Goal: Transaction & Acquisition: Purchase product/service

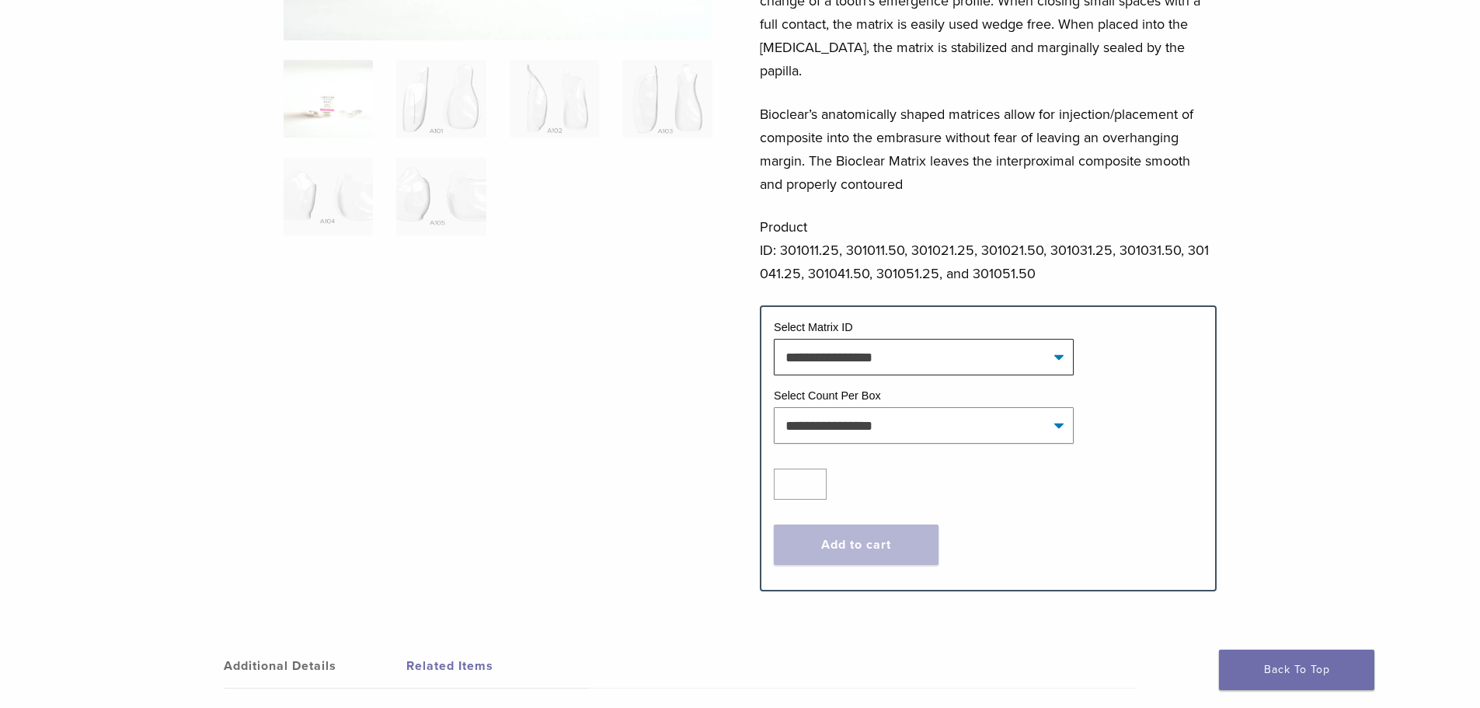
scroll to position [389, 0]
click at [888, 319] on td "Select Matrix ID" at bounding box center [988, 329] width 429 height 20
click at [889, 338] on select "**********" at bounding box center [924, 356] width 300 height 36
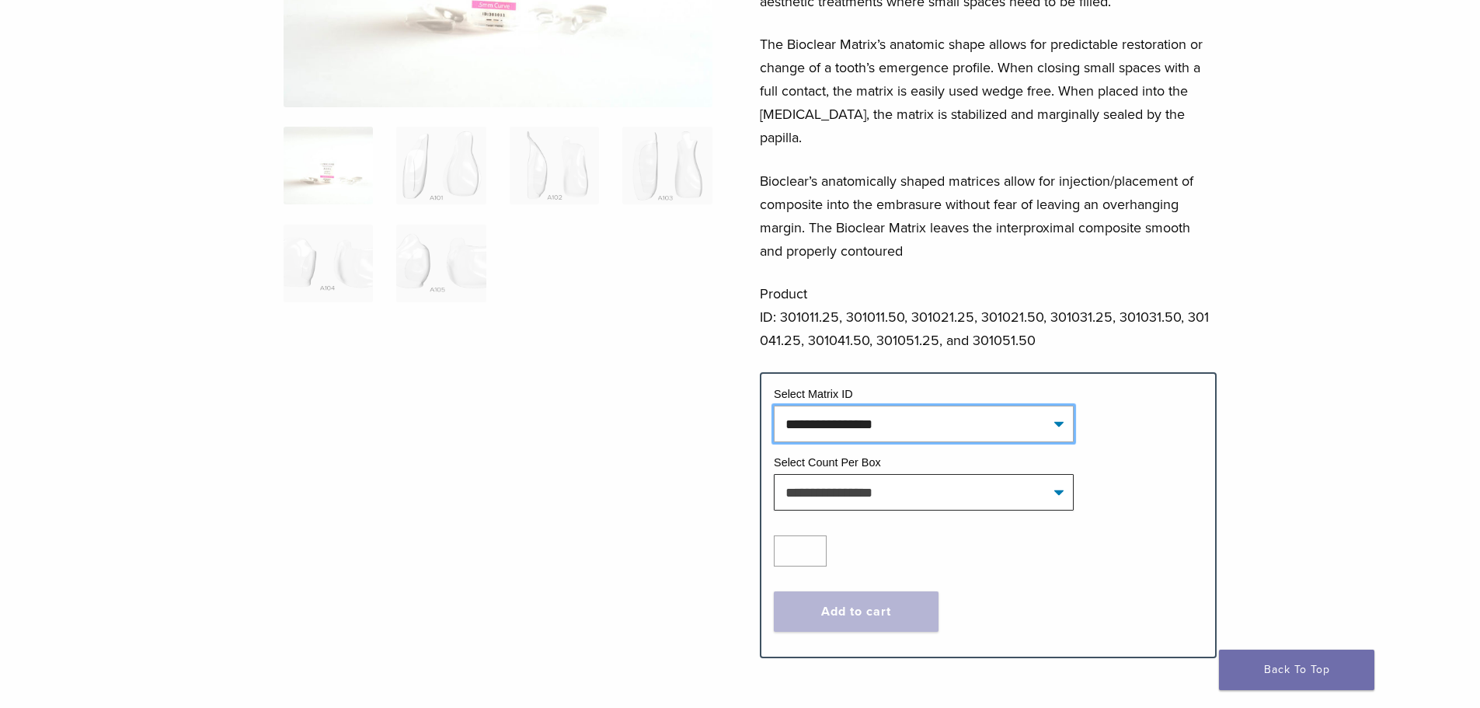
scroll to position [233, 0]
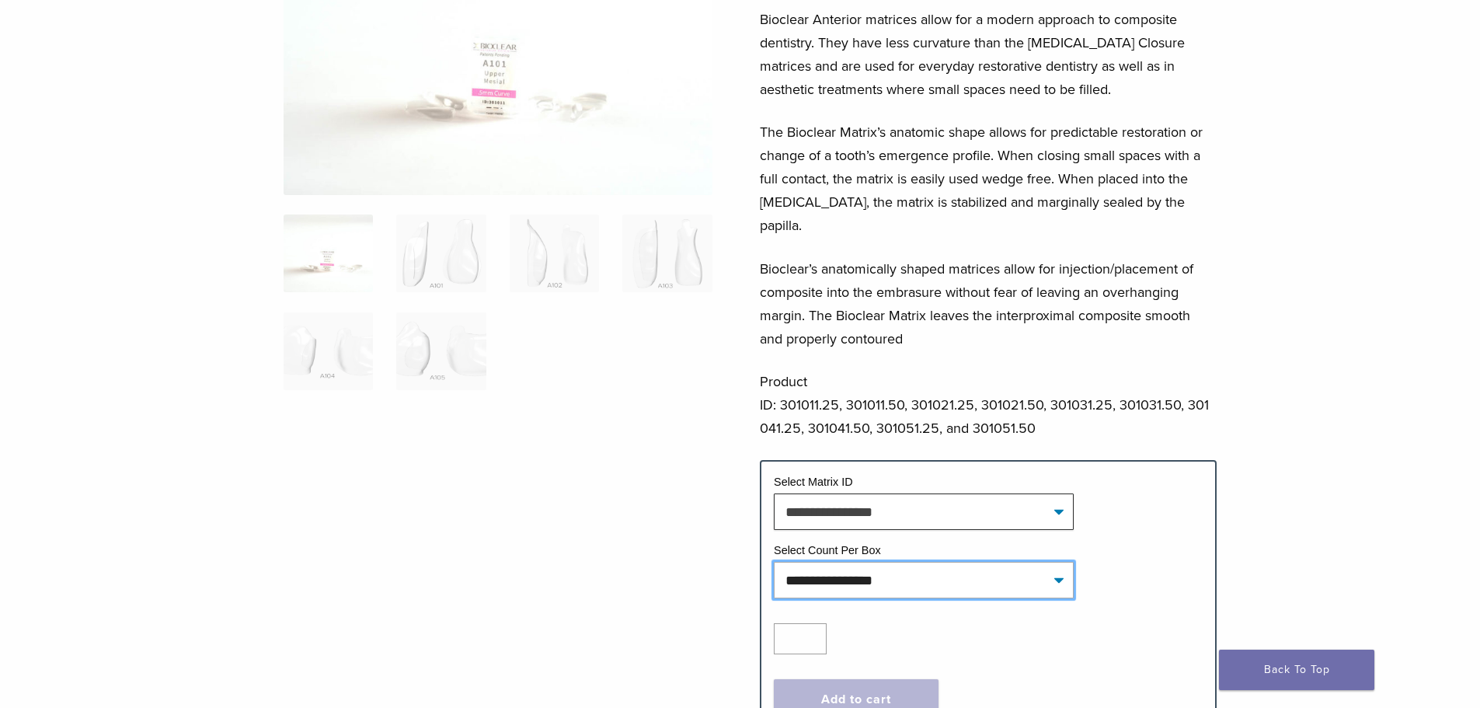
click at [854, 562] on select "**********" at bounding box center [924, 580] width 300 height 36
click at [774, 562] on select "**********" at bounding box center [924, 580] width 300 height 36
select select "*****"
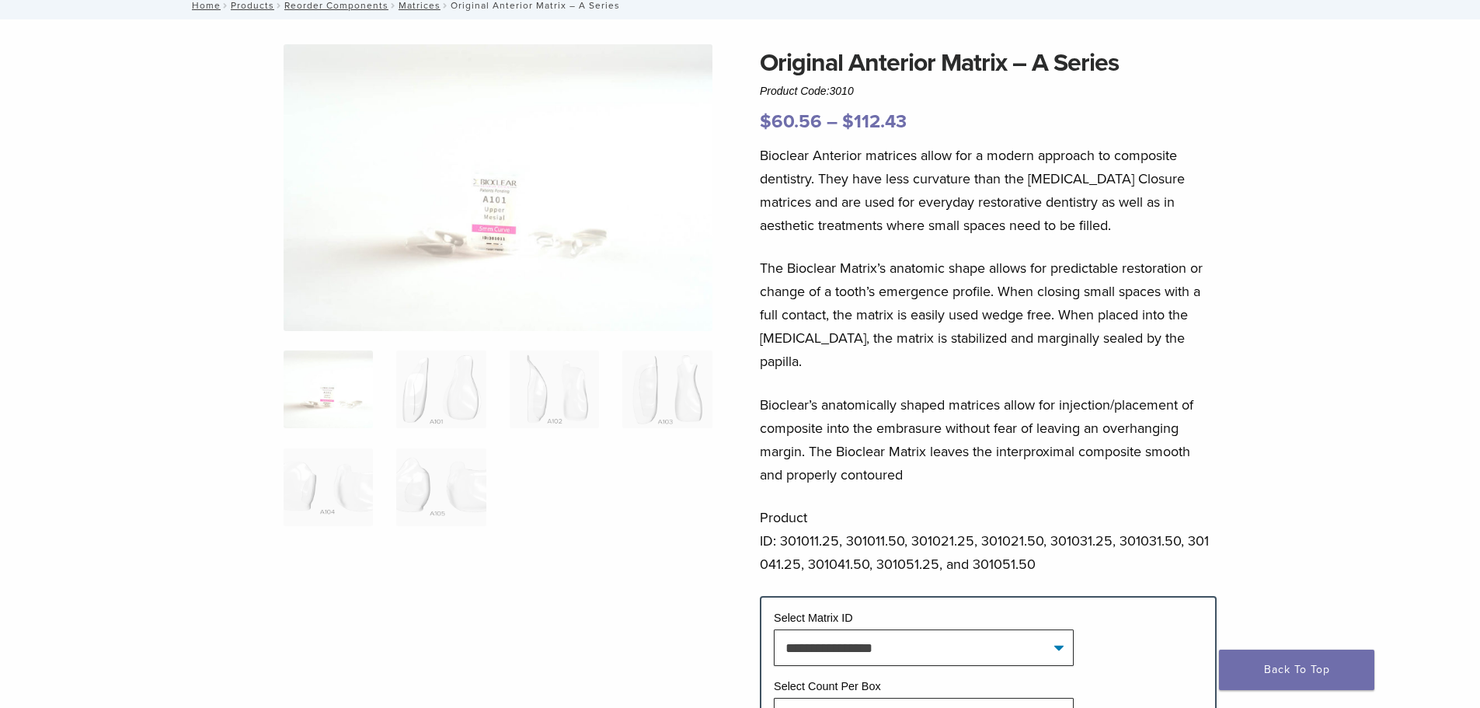
scroll to position [0, 0]
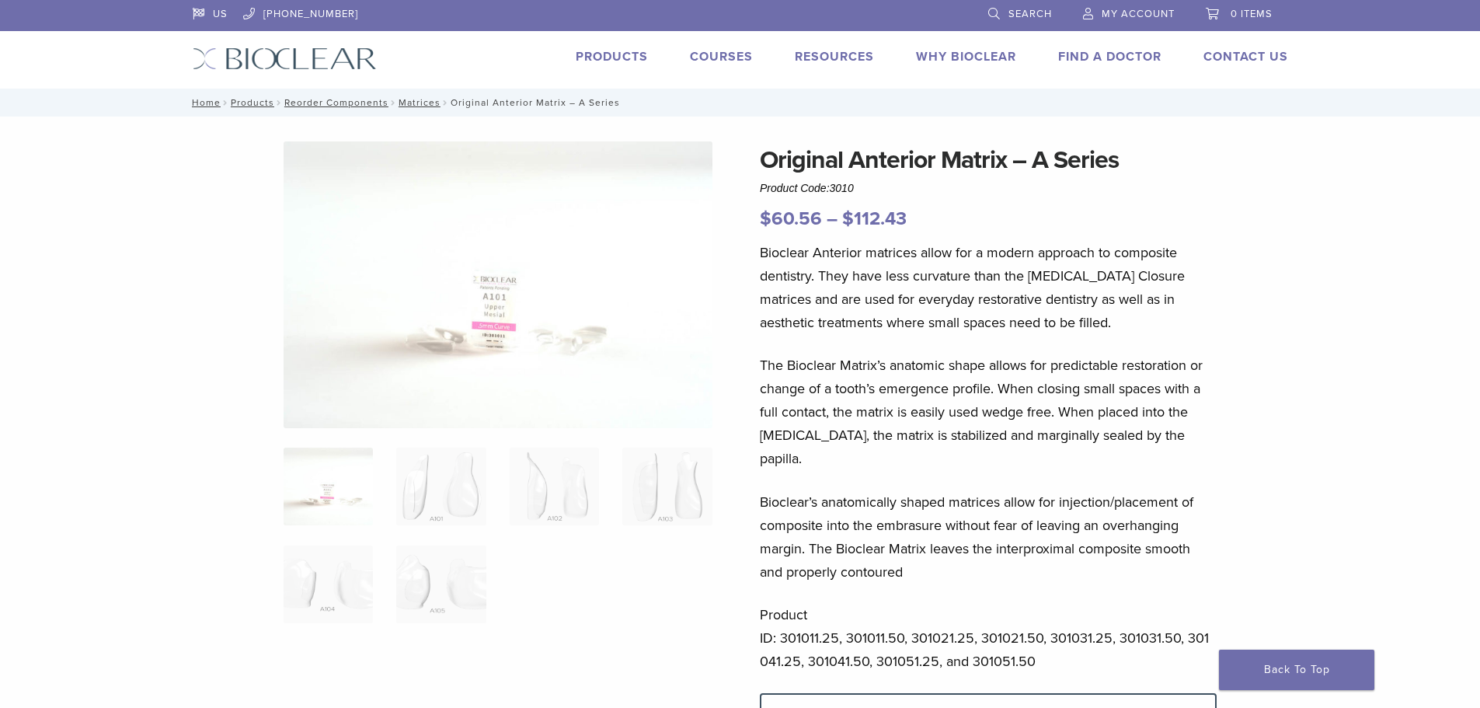
click at [614, 47] on div "US 1.855.712.5327 Search My Account 0 items Cart No products in the cart. Back …" at bounding box center [740, 44] width 1119 height 89
click at [614, 54] on link "Products" at bounding box center [612, 57] width 72 height 16
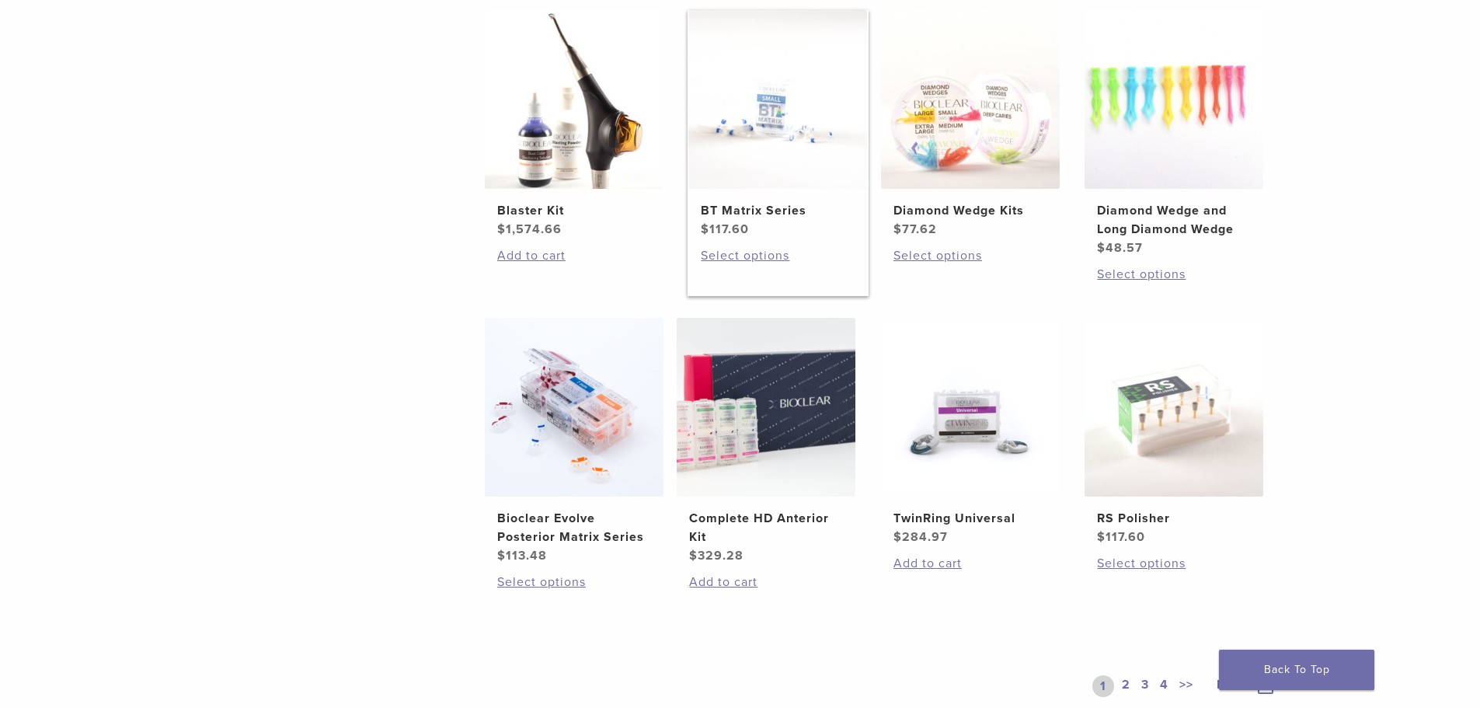
scroll to position [1010, 0]
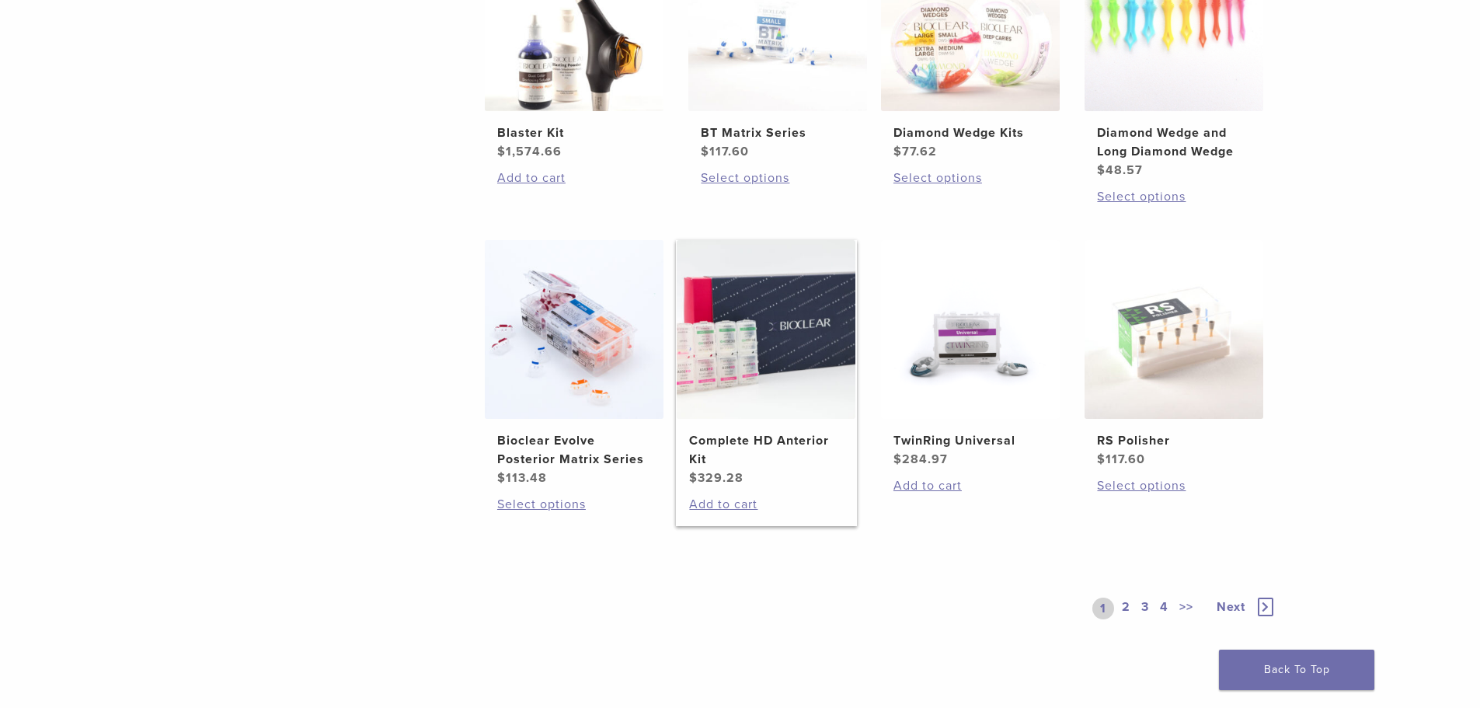
click at [719, 443] on h2 "Complete HD Anterior Kit" at bounding box center [766, 449] width 154 height 37
click at [1119, 605] on link "2" at bounding box center [1126, 609] width 15 height 22
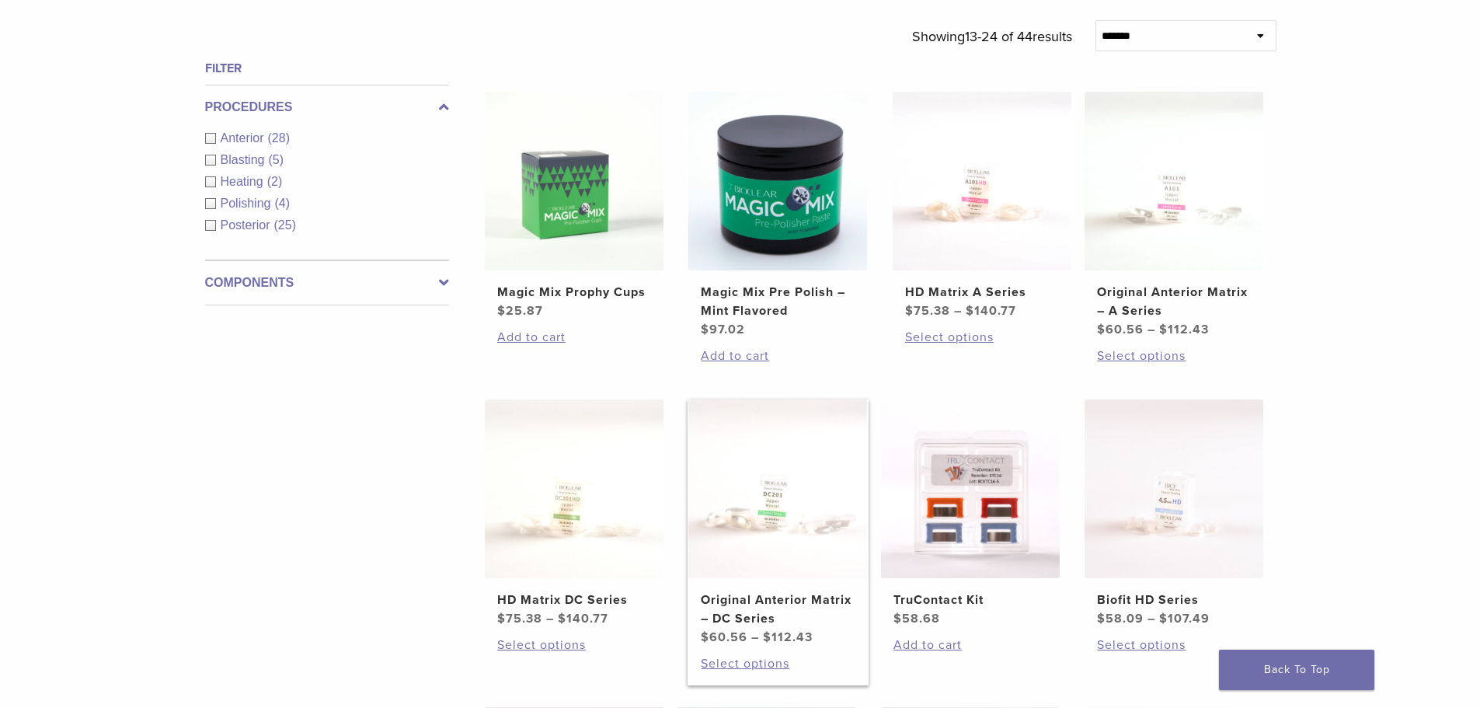
scroll to position [544, 0]
click at [1144, 250] on img at bounding box center [1174, 180] width 179 height 179
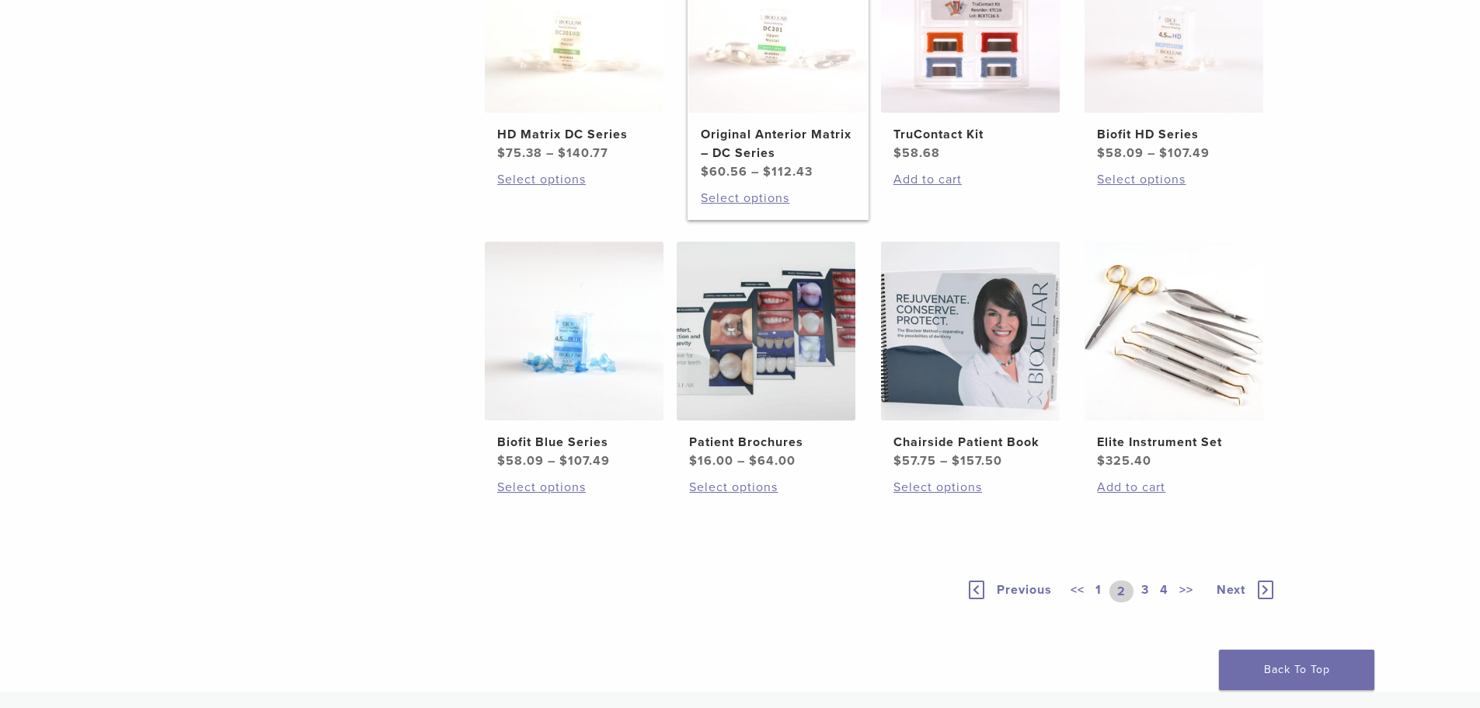
scroll to position [1010, 0]
click at [1142, 580] on link "3" at bounding box center [1145, 590] width 14 height 22
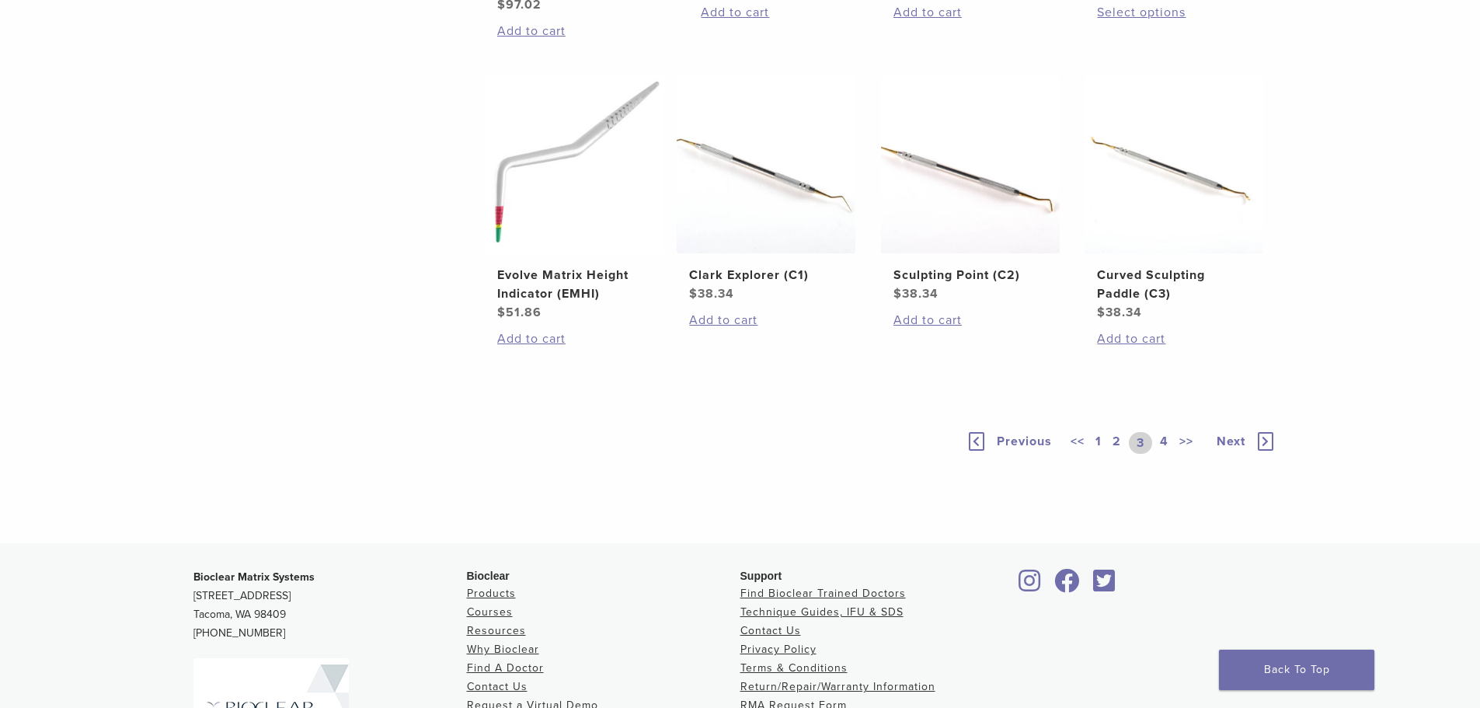
scroll to position [1243, 0]
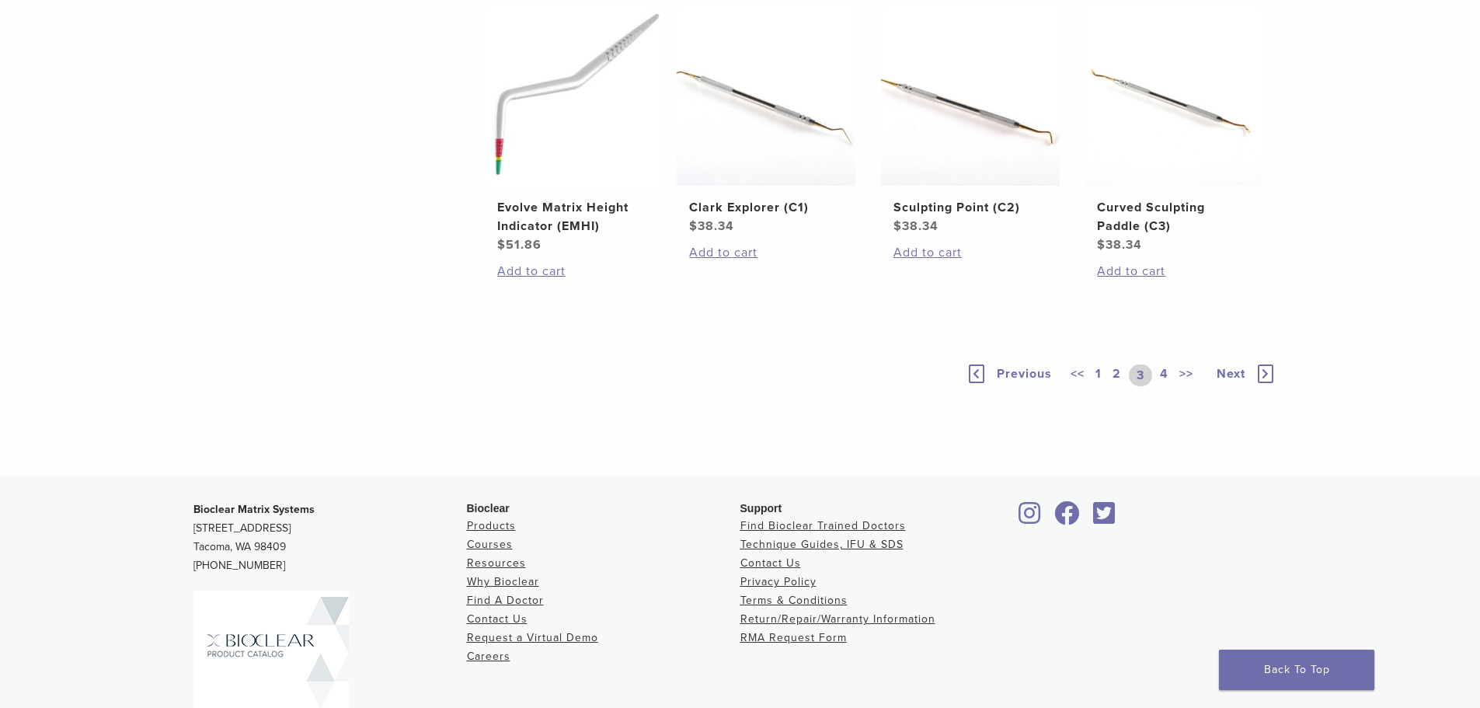
click at [1172, 378] on div "<< 1 2 3 4 >>" at bounding box center [1135, 375] width 134 height 22
click at [1157, 376] on link "4" at bounding box center [1164, 375] width 15 height 22
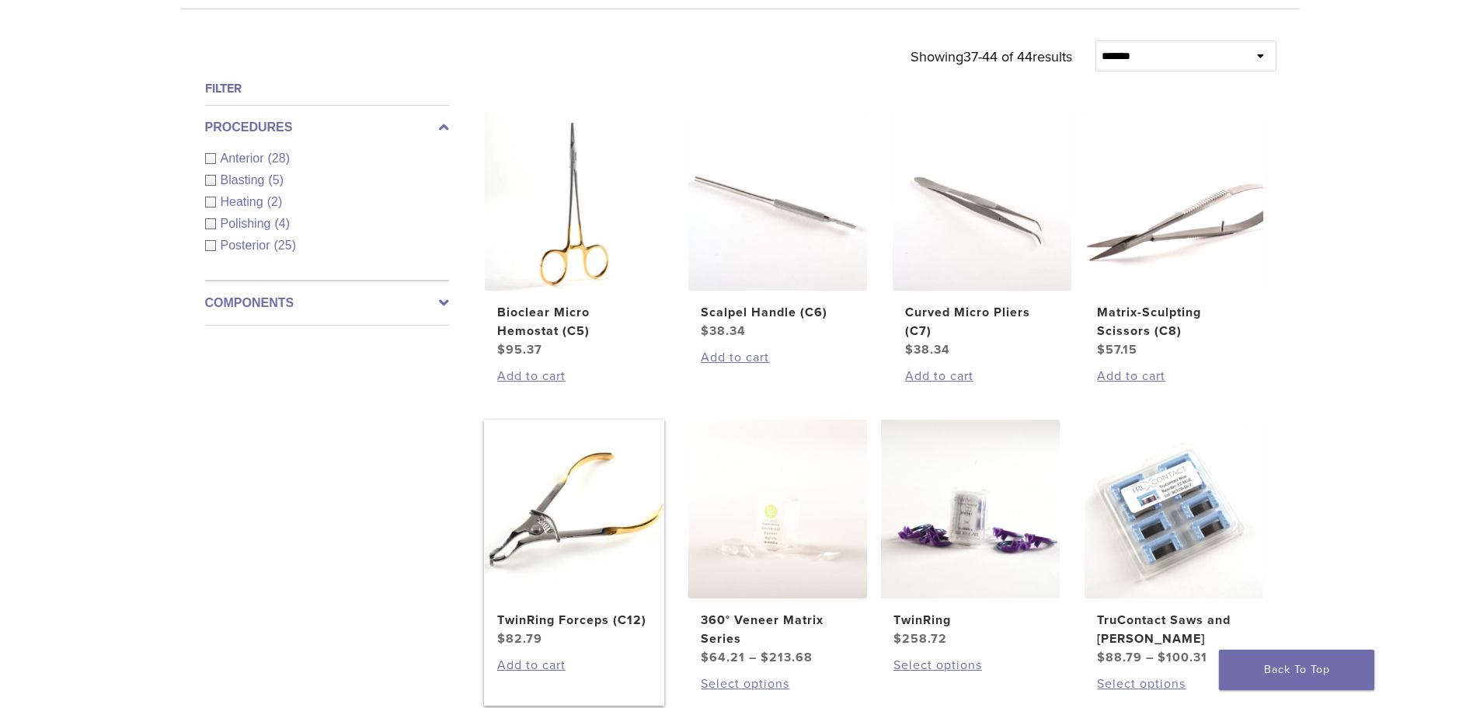
scroll to position [608, 0]
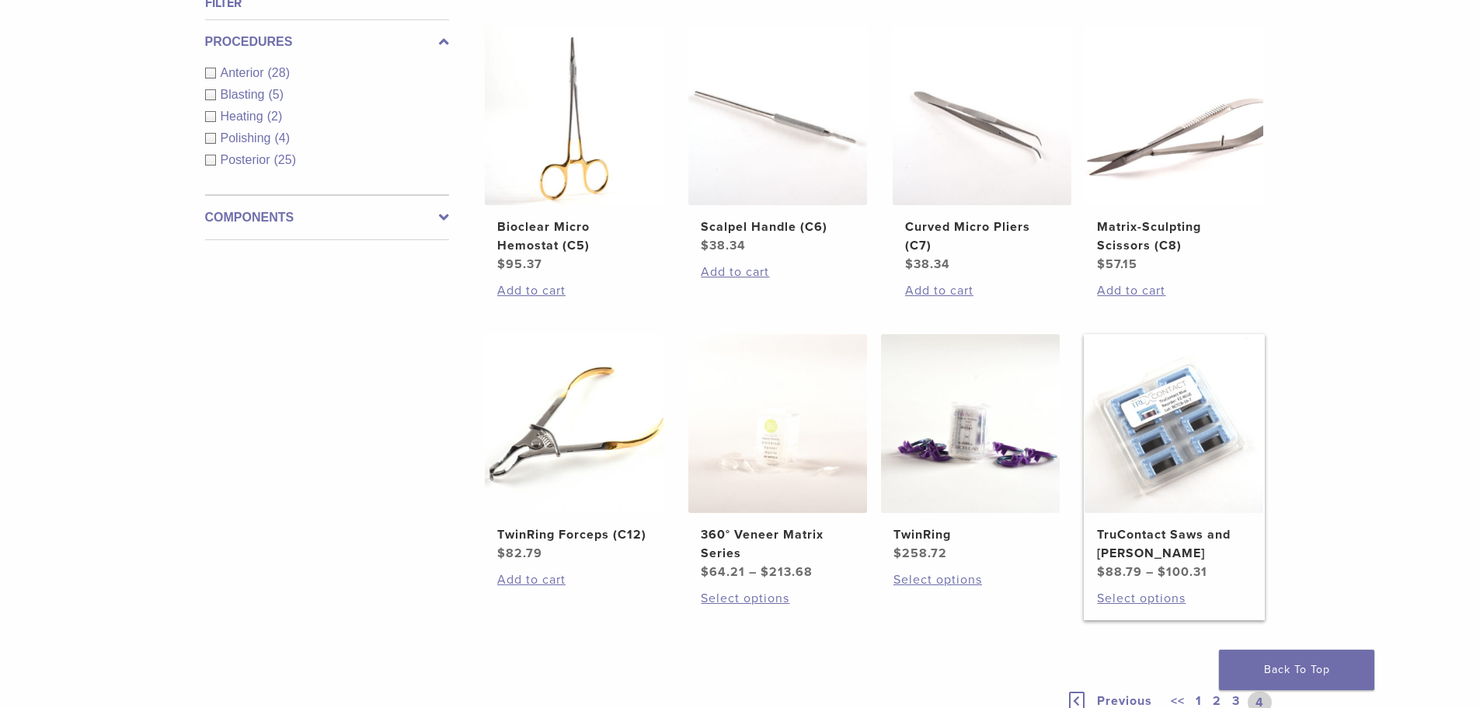
click at [1256, 388] on img at bounding box center [1174, 423] width 179 height 179
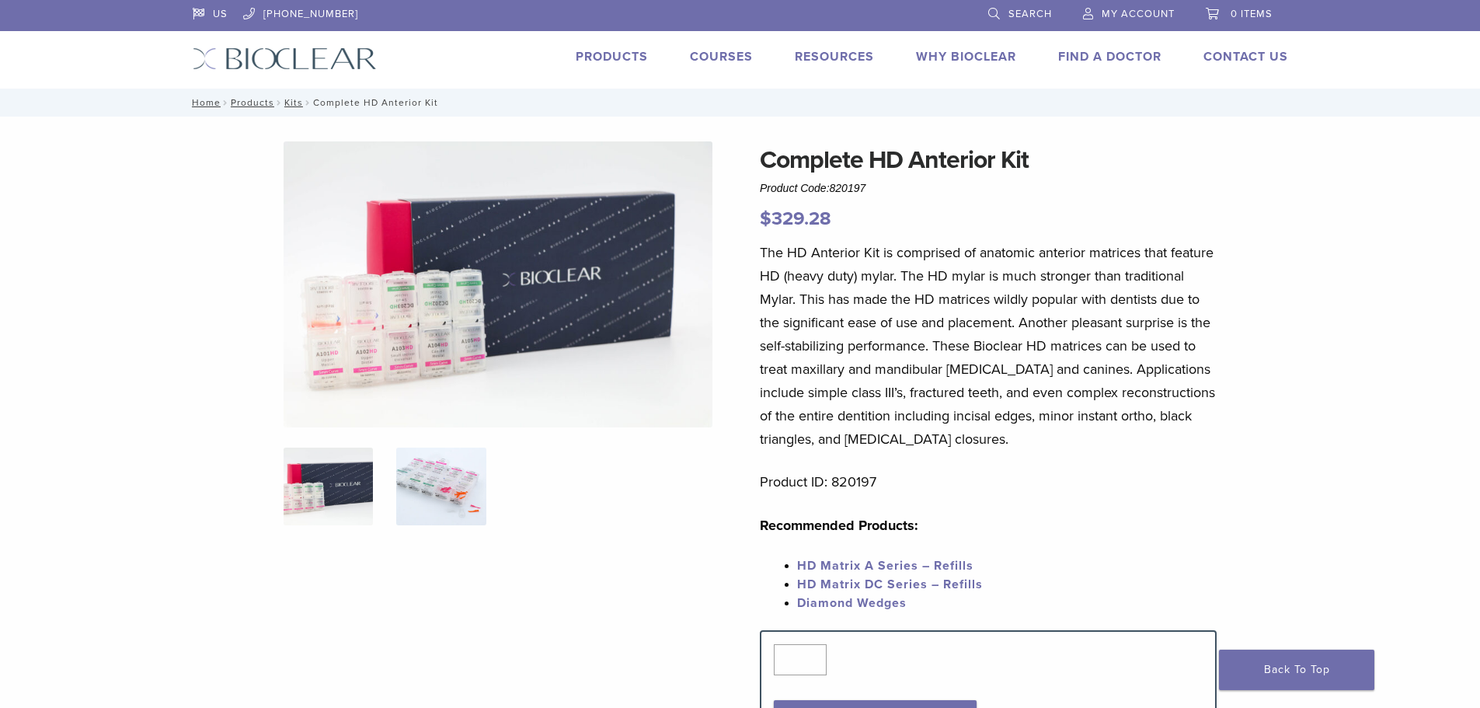
click at [414, 493] on img at bounding box center [440, 487] width 89 height 78
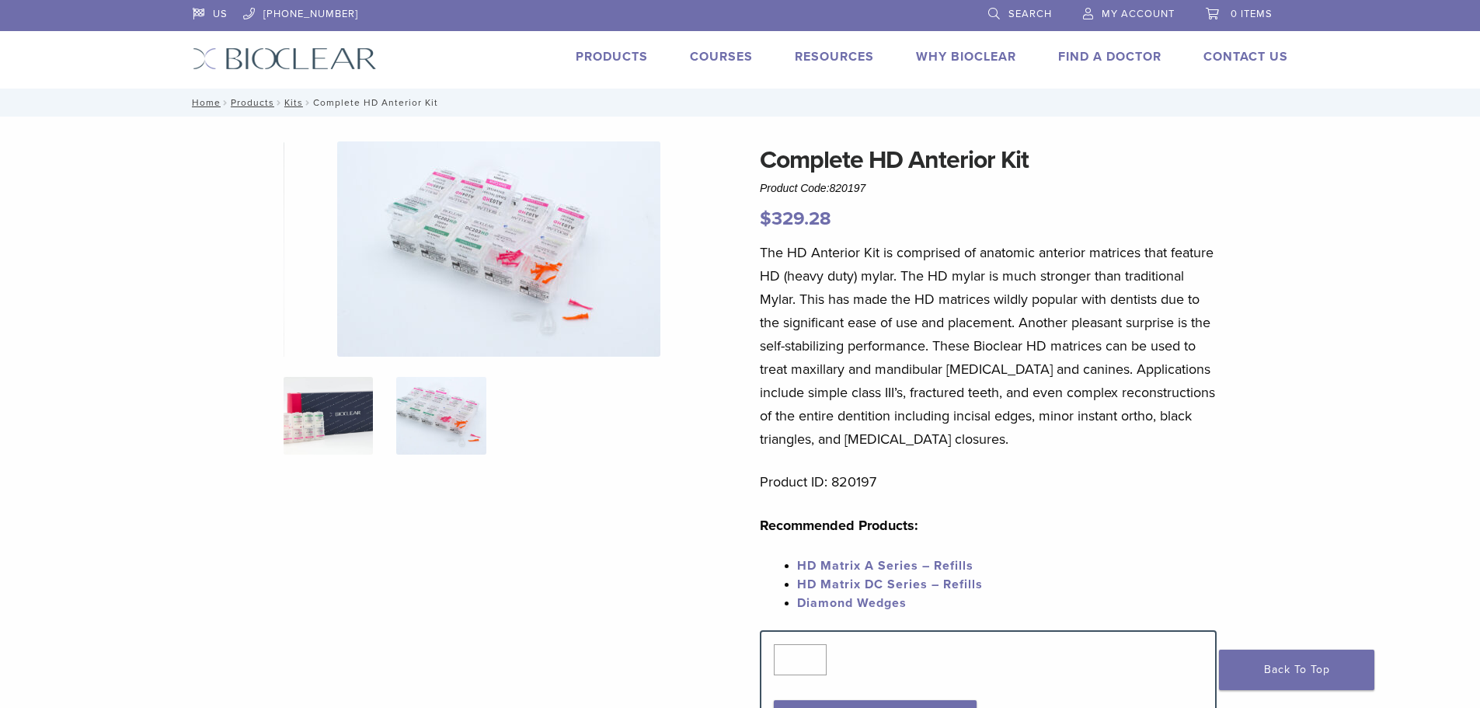
click at [353, 442] on img at bounding box center [328, 416] width 89 height 78
